Goal: Information Seeking & Learning: Learn about a topic

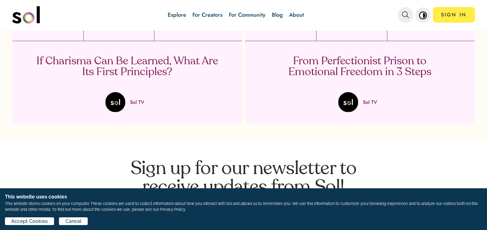
scroll to position [1170, 0]
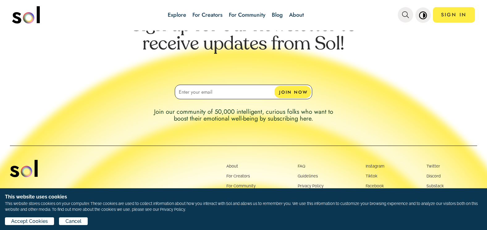
scroll to position [1946, 0]
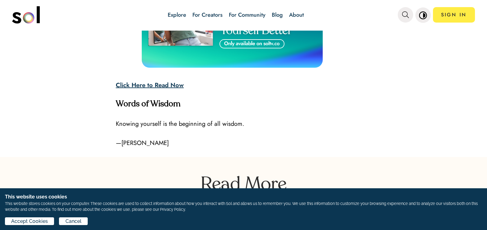
scroll to position [1823, 0]
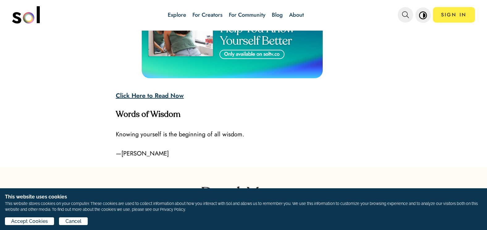
click at [163, 93] on strong "Click Here to Read Now" at bounding box center [150, 95] width 68 height 9
click at [171, 94] on strong "Click Here to Read Now" at bounding box center [150, 95] width 68 height 9
click at [254, 54] on img at bounding box center [232, 28] width 181 height 102
click at [256, 44] on img at bounding box center [232, 28] width 181 height 102
click at [123, 94] on strong "Click Here to Read Now" at bounding box center [150, 95] width 68 height 9
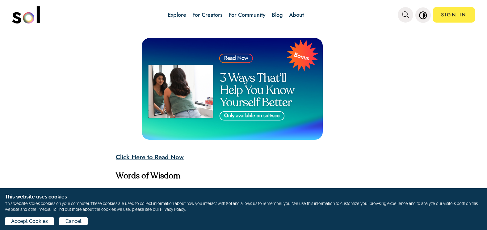
scroll to position [1761, 0]
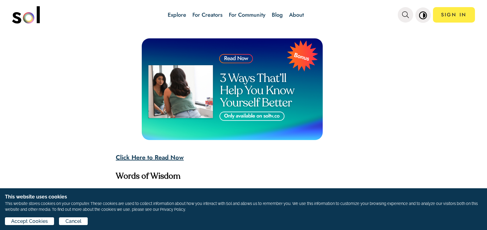
click at [265, 77] on img at bounding box center [232, 89] width 181 height 102
click at [251, 114] on img at bounding box center [232, 89] width 181 height 102
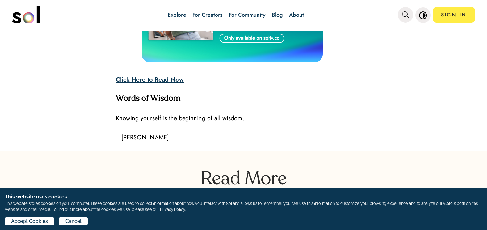
scroll to position [1854, 0]
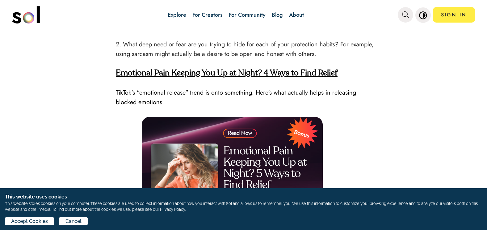
scroll to position [680, 0]
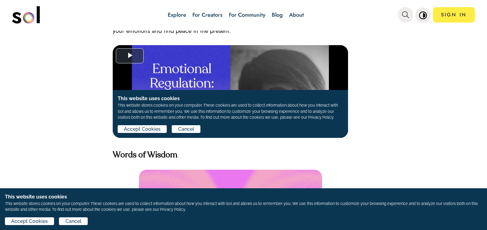
scroll to position [1606, 0]
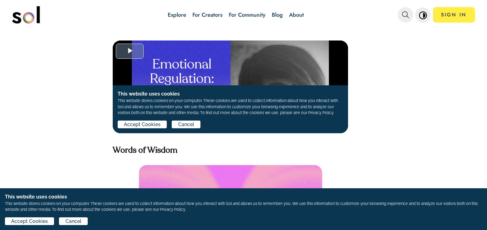
click at [130, 51] on span "Video Player" at bounding box center [130, 51] width 0 height 0
click at [190, 122] on span "Cancel" at bounding box center [186, 124] width 16 height 7
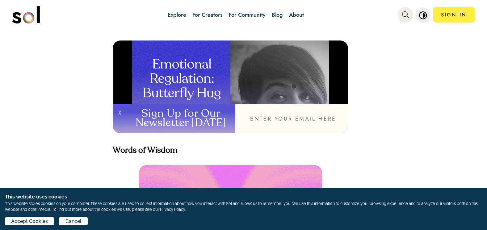
click at [119, 113] on button "╳" at bounding box center [119, 118] width 12 height 29
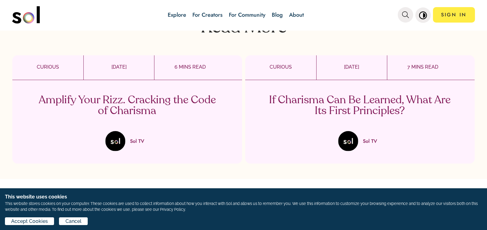
scroll to position [1977, 0]
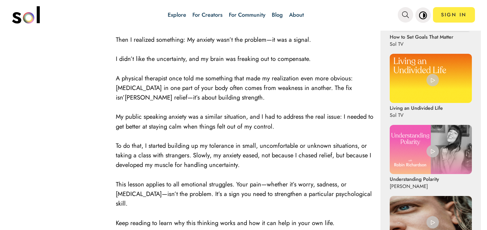
scroll to position [371, 0]
